Goal: Information Seeking & Learning: Find specific fact

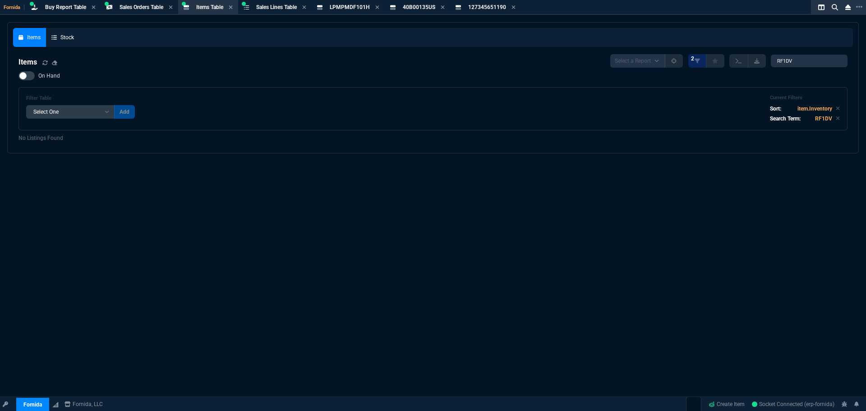
select select "9: OCAM"
select select
click at [379, 6] on icon at bounding box center [378, 7] width 4 height 4
click at [372, 8] on icon at bounding box center [370, 7] width 4 height 4
click at [377, 8] on icon at bounding box center [375, 7] width 4 height 5
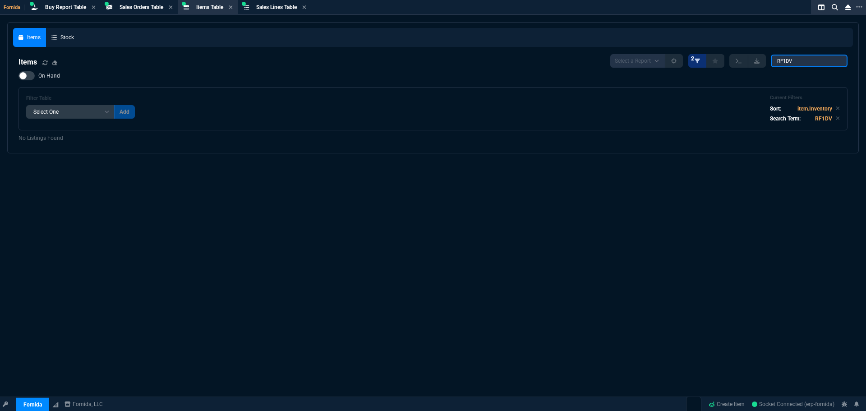
drag, startPoint x: 799, startPoint y: 60, endPoint x: 699, endPoint y: 56, distance: 99.4
click at [708, 60] on div "Select a Report NEW QUERY 2 RF1DV" at bounding box center [729, 61] width 237 height 14
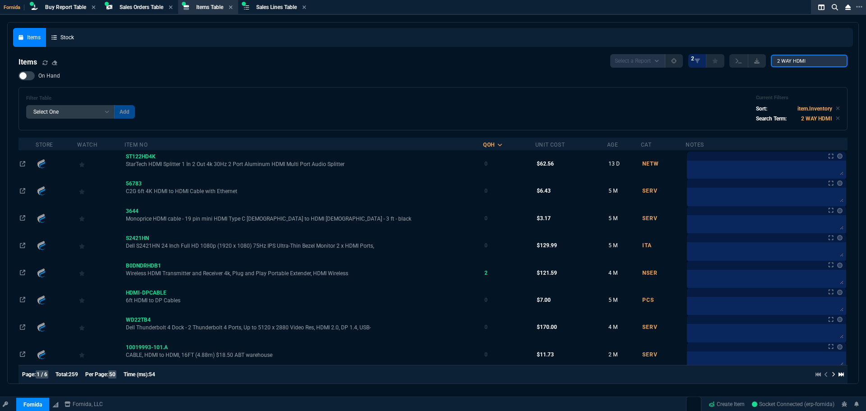
type input "2 WAY HDMI"
click at [47, 77] on span "On Hand" at bounding box center [49, 75] width 22 height 7
click at [19, 76] on input "On Hand" at bounding box center [18, 76] width 0 height 0
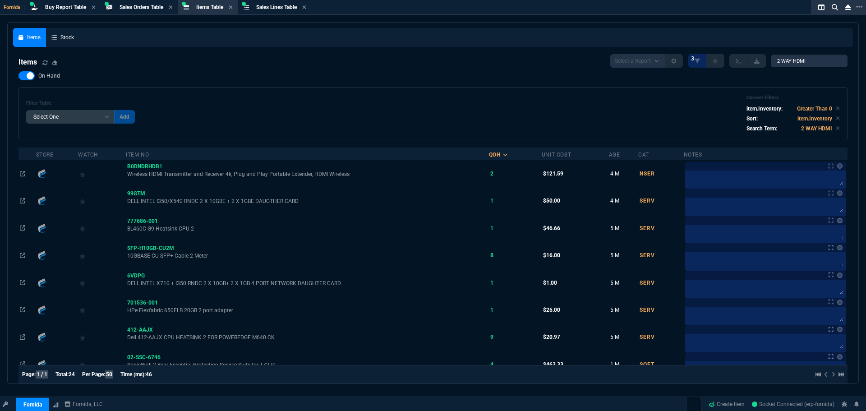
click at [47, 77] on span "On Hand" at bounding box center [49, 75] width 22 height 7
click at [19, 76] on input "On Hand" at bounding box center [18, 76] width 0 height 0
checkbox input "false"
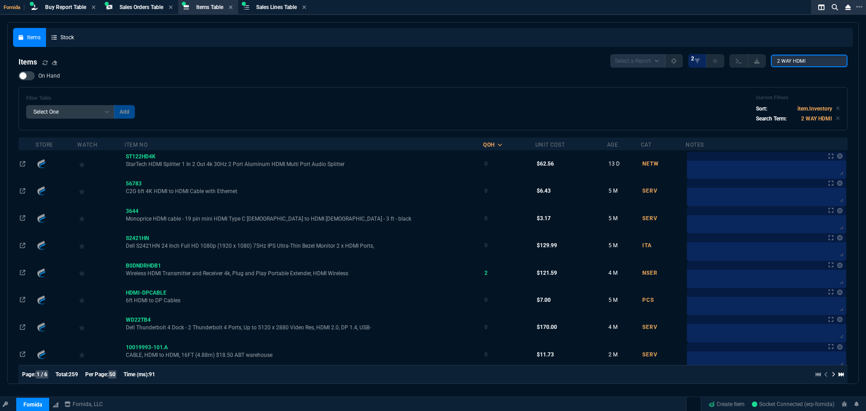
click at [812, 58] on input "2 WAY HDMI" at bounding box center [809, 61] width 77 height 13
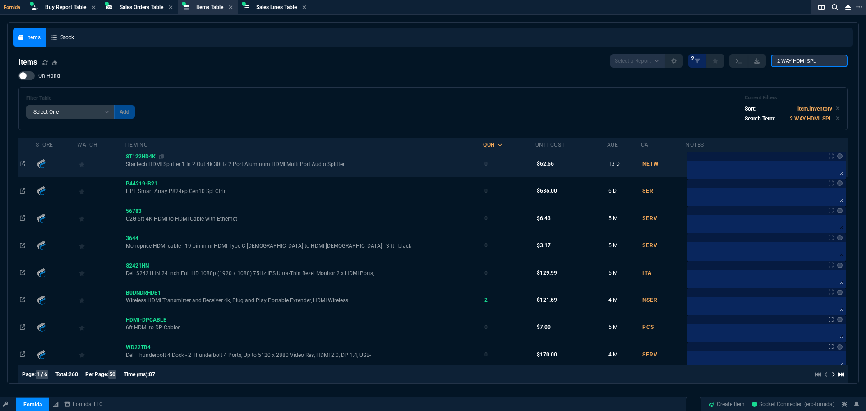
type input "2 WAY HDMI SPL"
click at [143, 156] on span "ST122HD4K" at bounding box center [141, 156] width 30 height 6
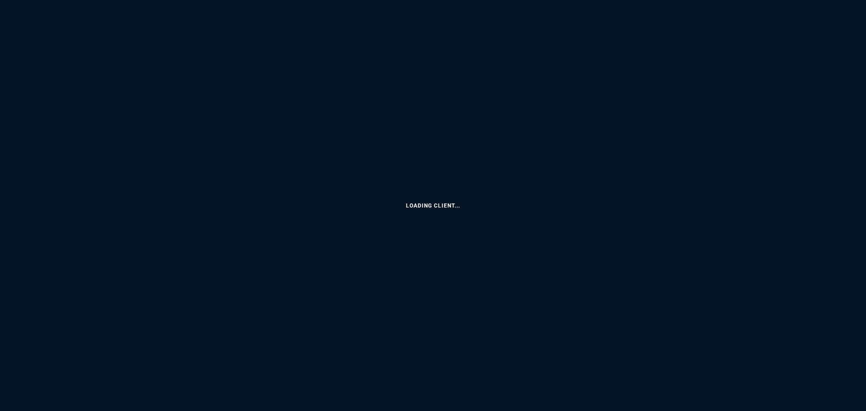
select select "9: OCAM"
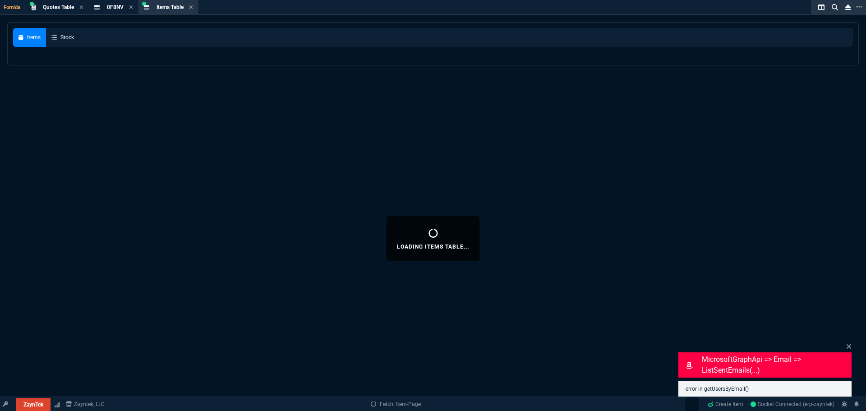
select select
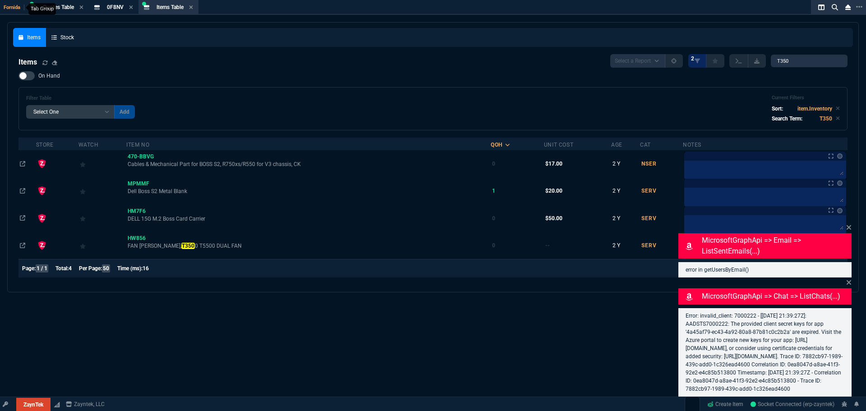
click at [9, 7] on span "Fornida" at bounding box center [14, 8] width 21 height 6
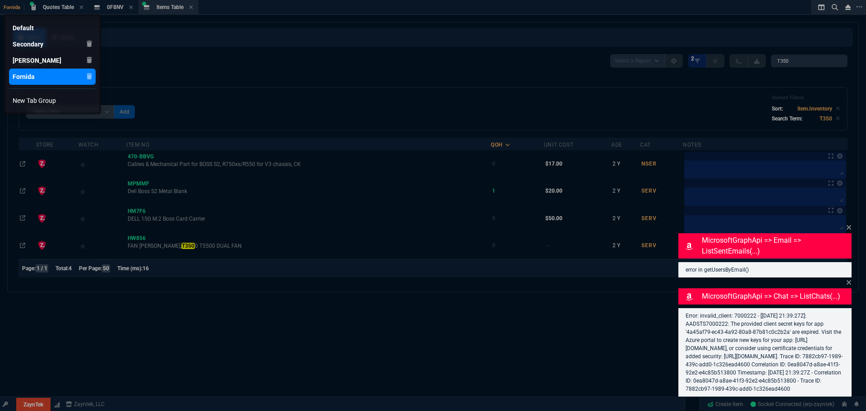
click at [38, 78] on div "Fornida" at bounding box center [28, 76] width 31 height 9
click at [34, 399] on div at bounding box center [433, 205] width 866 height 411
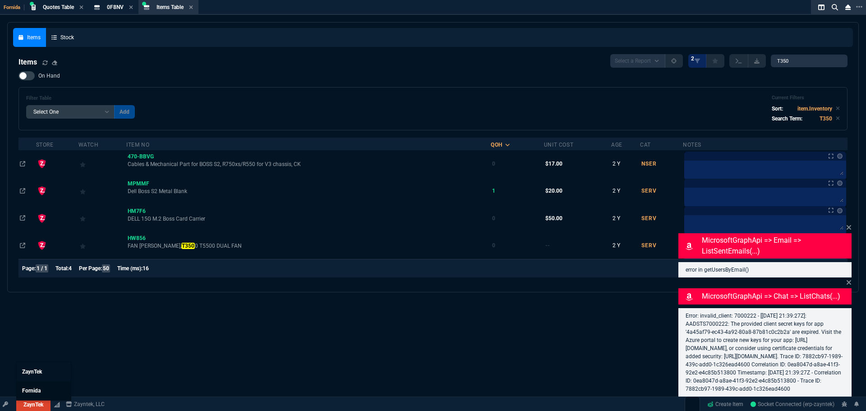
click at [32, 386] on link "Fornida" at bounding box center [44, 390] width 54 height 19
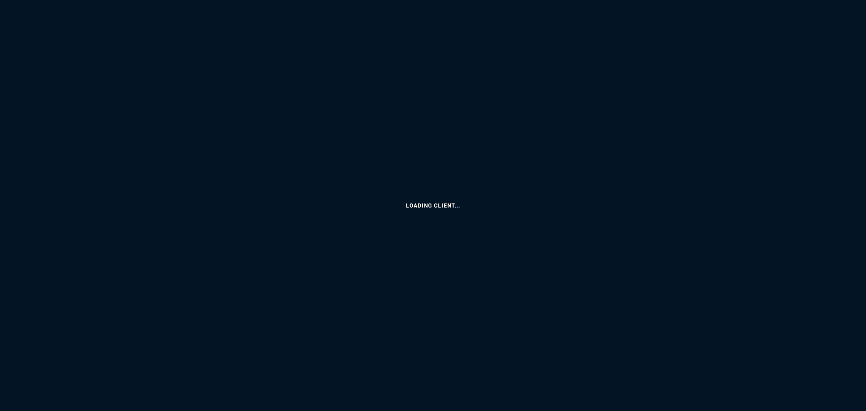
select select "9: OCAM"
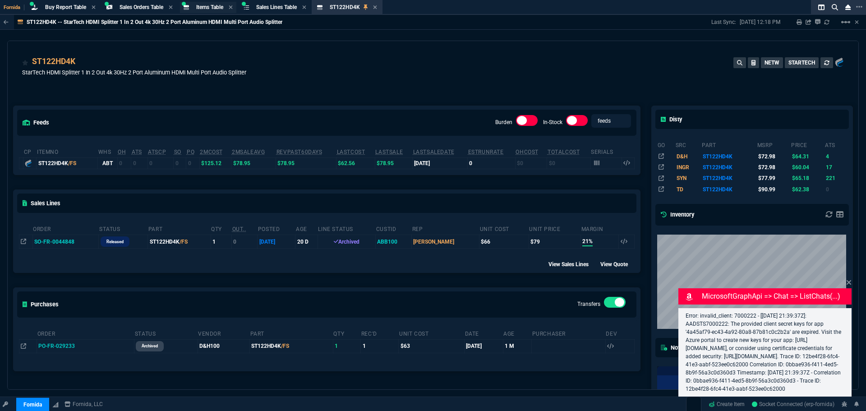
click at [204, 3] on div "Items Table Item" at bounding box center [208, 7] width 56 height 11
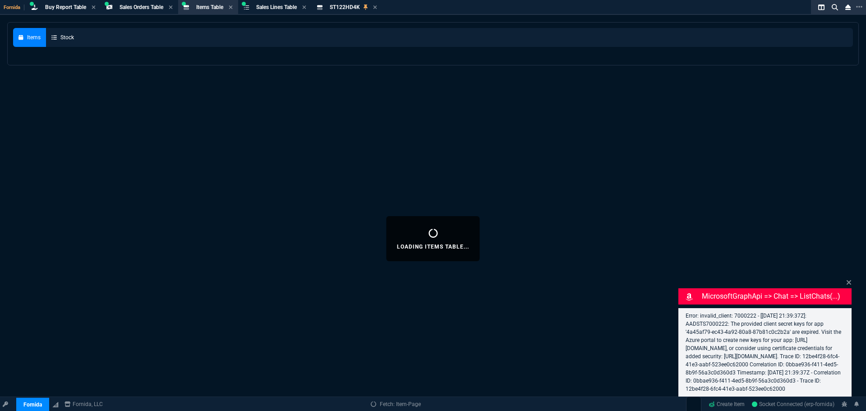
select select
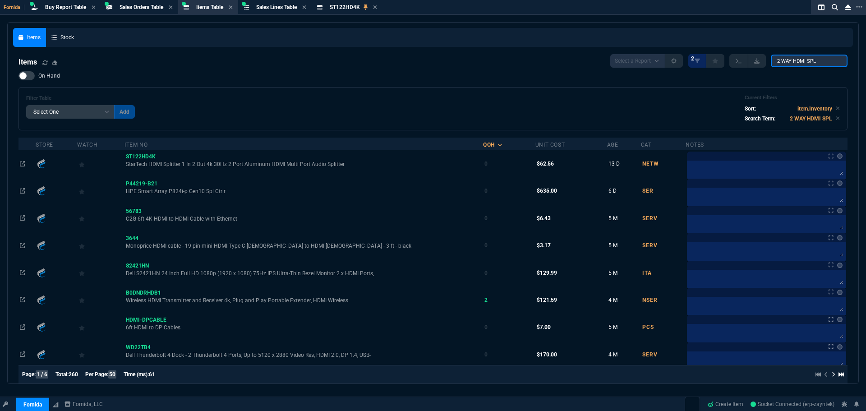
drag, startPoint x: 819, startPoint y: 63, endPoint x: 495, endPoint y: 12, distance: 327.5
click at [537, 16] on div "Fornida Buy Report Table Buy Report Sales Orders Table Sales Order Items Table …" at bounding box center [433, 216] width 866 height 433
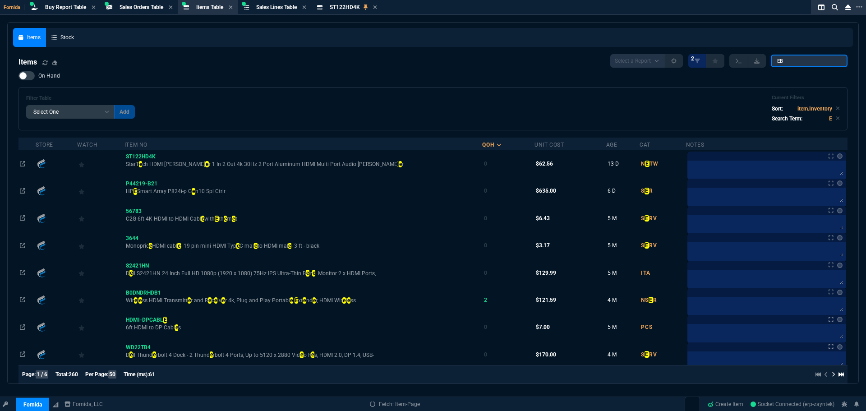
type input "E"
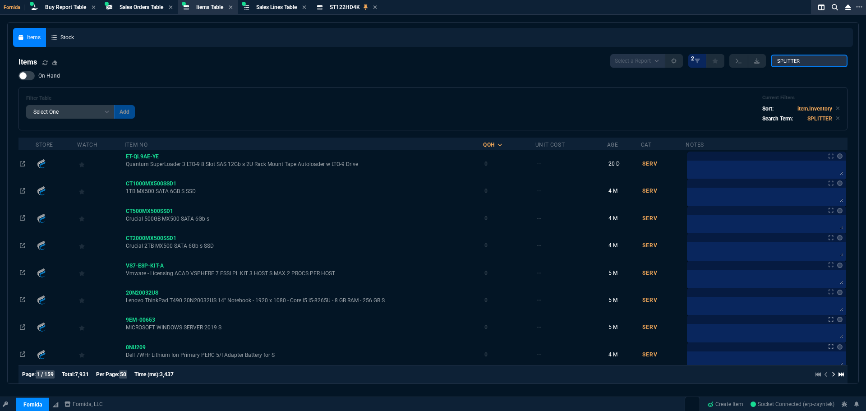
type input "SPLITTER"
click at [46, 77] on span "On Hand" at bounding box center [49, 75] width 22 height 7
click at [19, 76] on input "On Hand" at bounding box center [18, 76] width 0 height 0
click at [46, 77] on span "On Hand" at bounding box center [49, 75] width 22 height 7
click at [19, 76] on input "On Hand" at bounding box center [18, 76] width 0 height 0
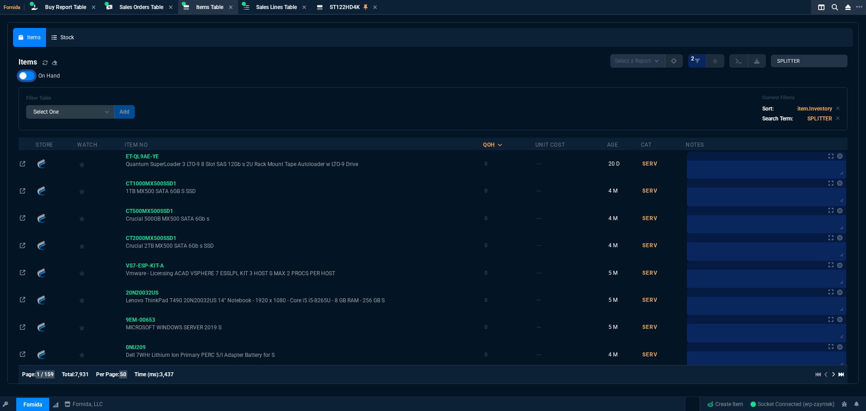
checkbox input "false"
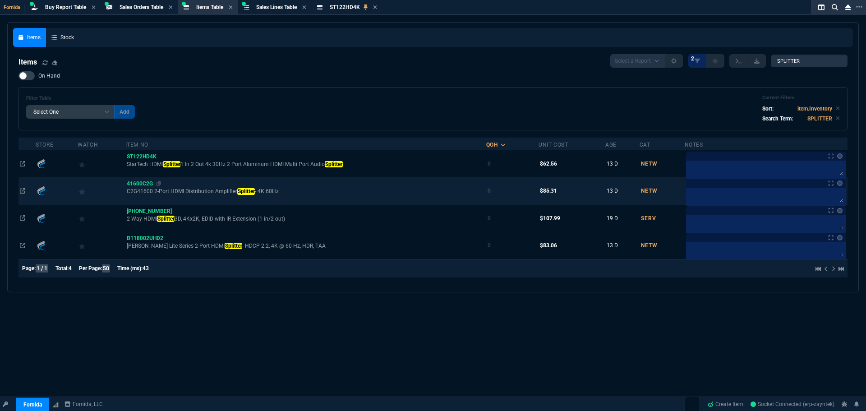
click at [145, 183] on span "41600C2G" at bounding box center [140, 183] width 26 height 6
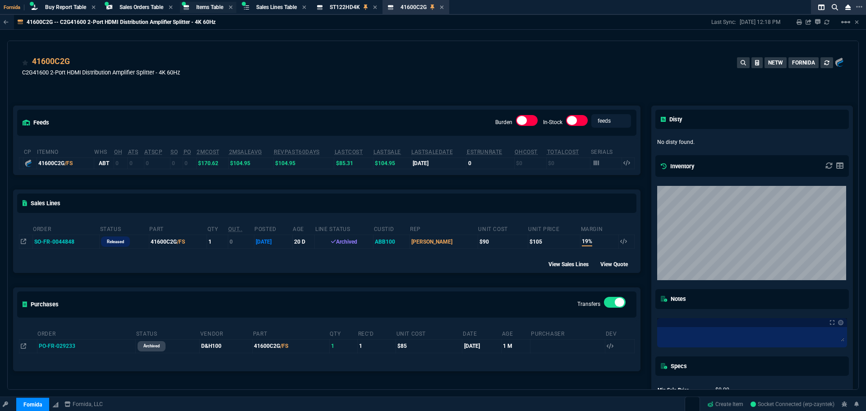
click at [213, 6] on span "Items Table" at bounding box center [209, 7] width 27 height 6
select select
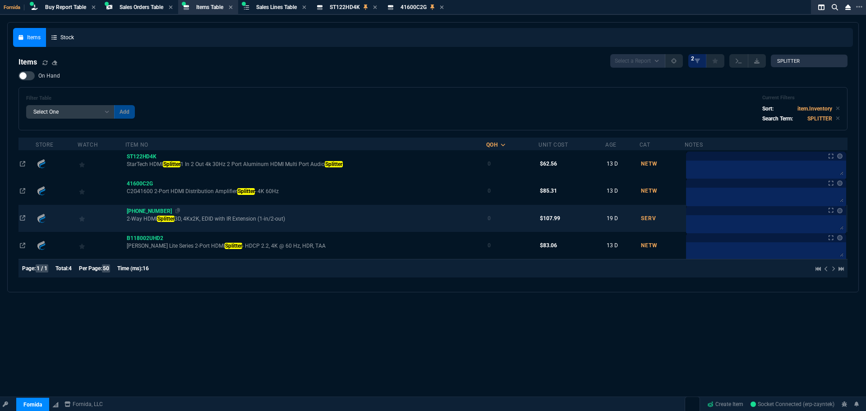
click at [144, 209] on span "[PHONE_NUMBER]" at bounding box center [149, 211] width 45 height 6
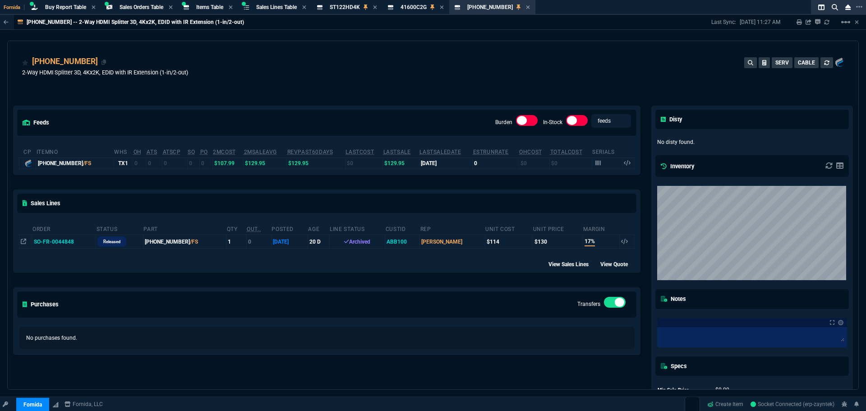
click at [41, 64] on div "[PHONE_NUMBER]" at bounding box center [65, 62] width 66 height 12
click at [102, 62] on icon at bounding box center [104, 62] width 5 height 5
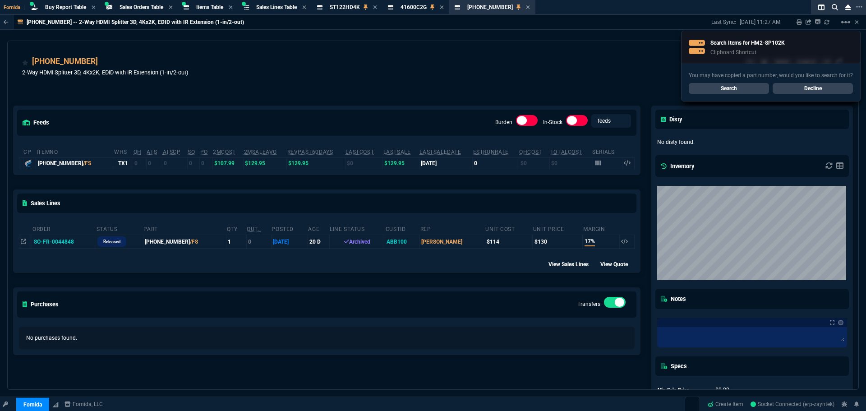
click at [754, 87] on link "Search" at bounding box center [729, 88] width 80 height 11
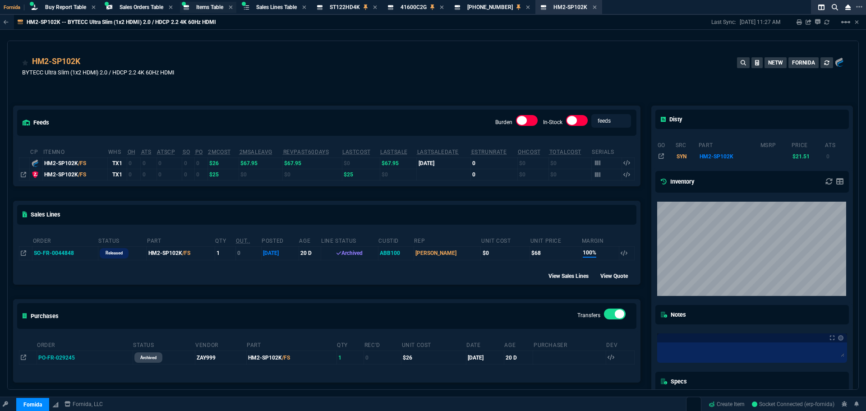
click at [203, 4] on span "Items Table" at bounding box center [209, 7] width 27 height 6
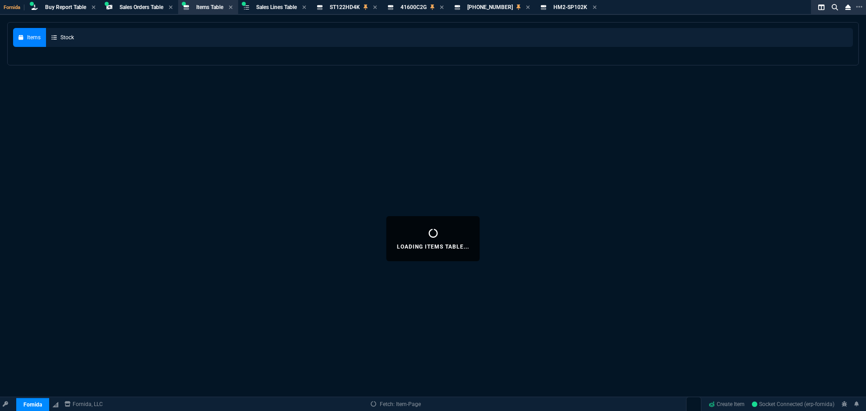
select select
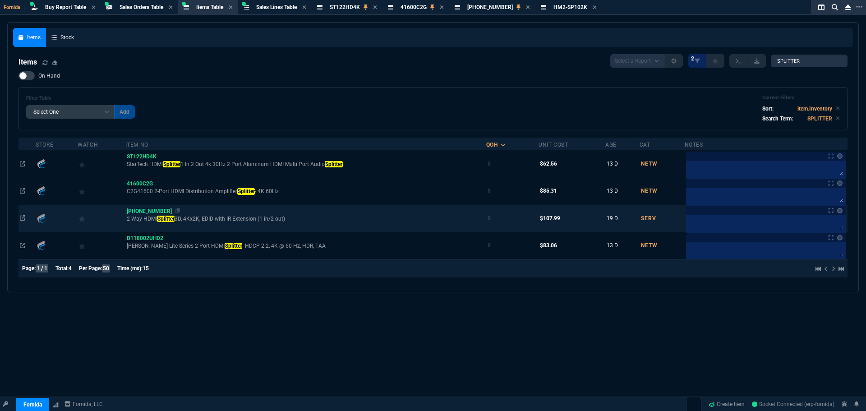
click at [141, 211] on span "[PHONE_NUMBER]" at bounding box center [149, 211] width 45 height 6
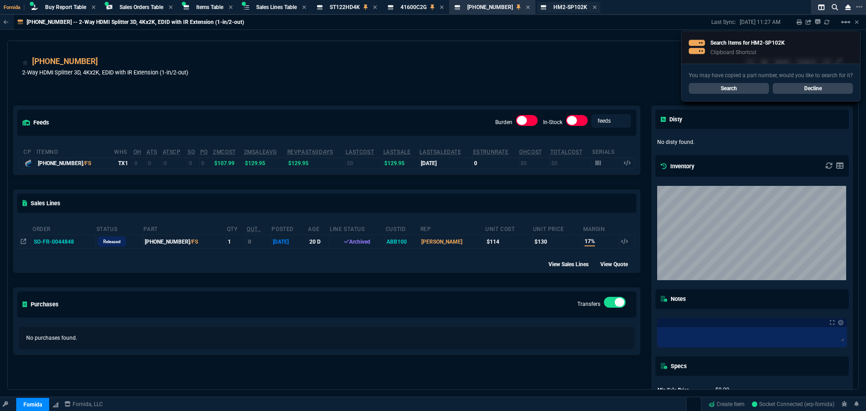
click at [537, 4] on div "HM2-SP102K Item" at bounding box center [568, 7] width 63 height 11
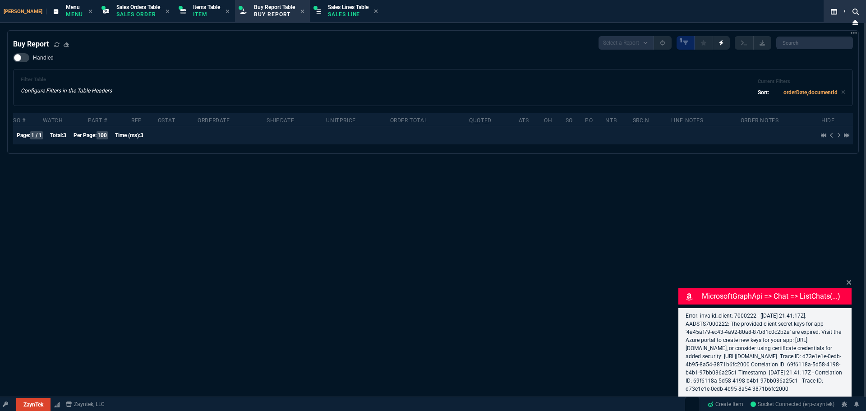
select select "9: OCAM"
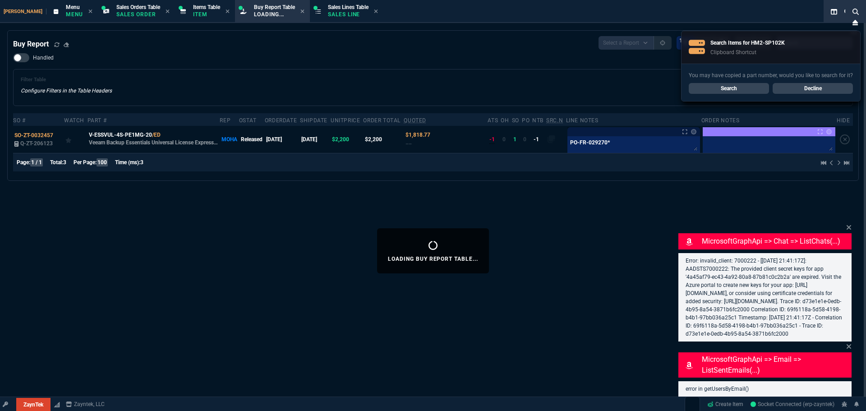
click at [727, 91] on link "Search" at bounding box center [729, 88] width 80 height 11
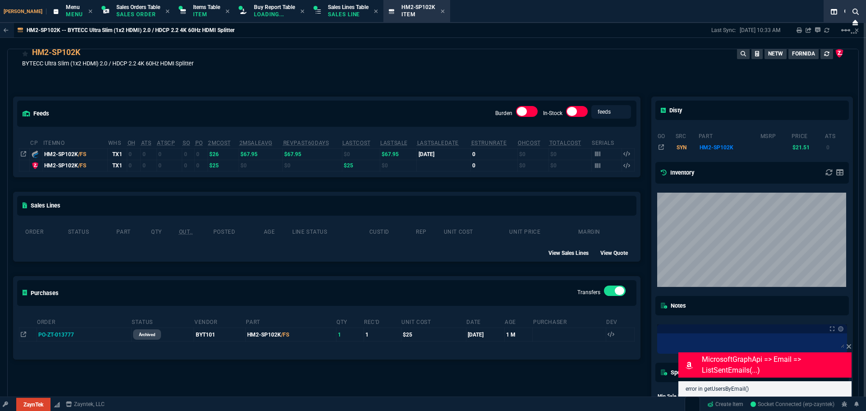
scroll to position [45, 0]
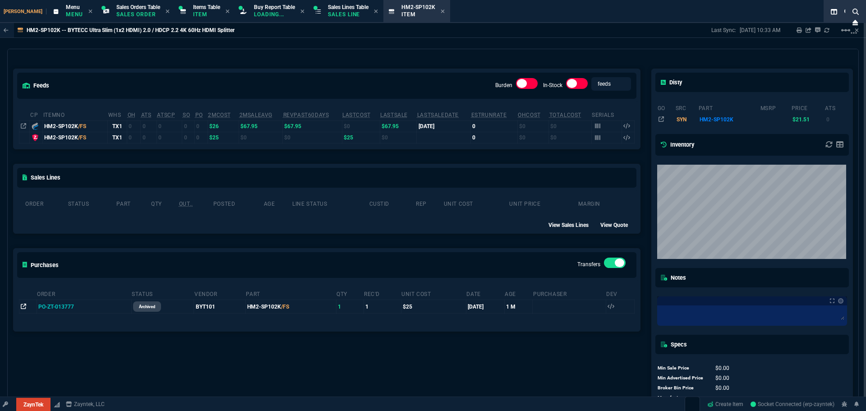
click at [24, 307] on icon at bounding box center [23, 306] width 5 height 5
click at [23, 308] on icon at bounding box center [23, 306] width 5 height 5
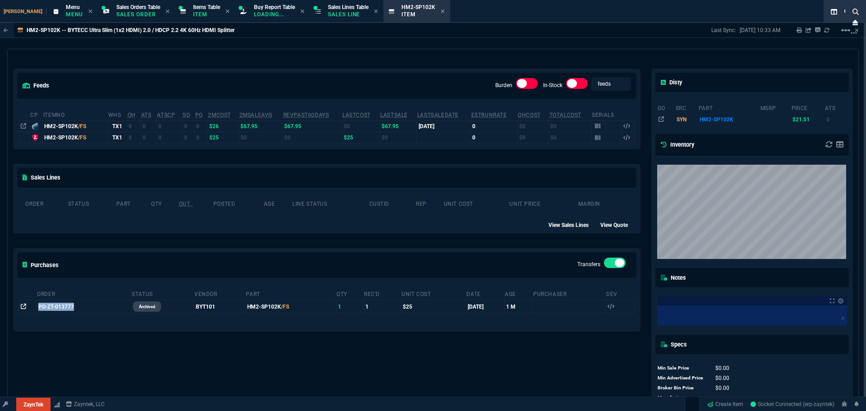
click at [23, 308] on icon at bounding box center [23, 306] width 5 height 5
